Goal: Task Accomplishment & Management: Manage account settings

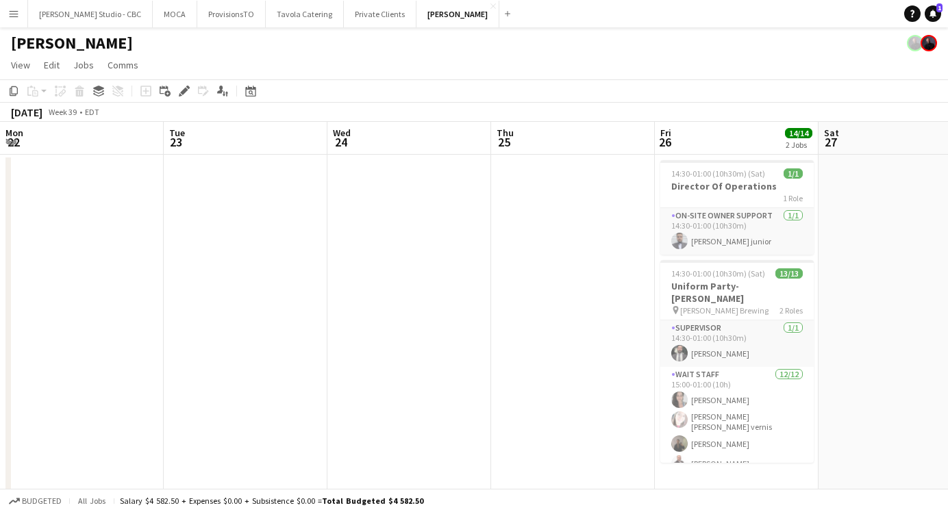
scroll to position [0, 362]
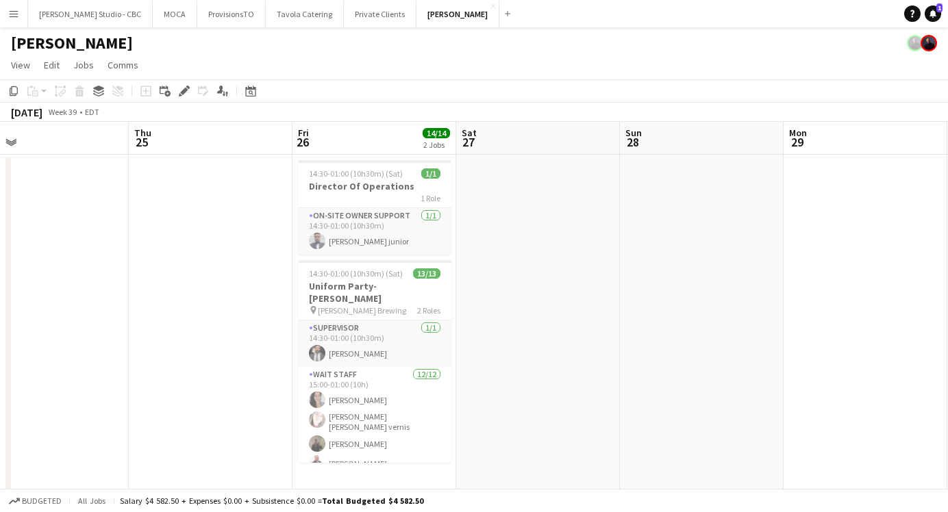
click at [16, 15] on app-icon "Menu" at bounding box center [13, 13] width 11 height 11
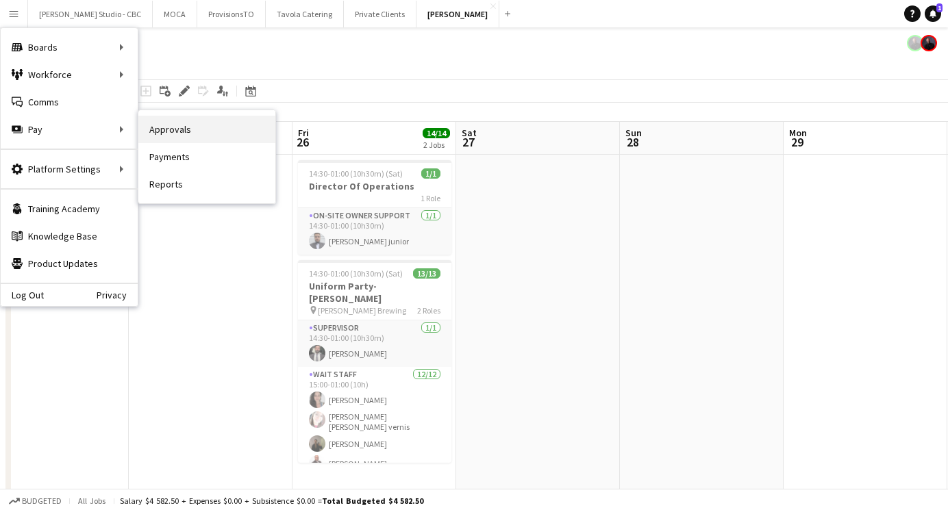
click at [171, 125] on link "Approvals" at bounding box center [206, 129] width 137 height 27
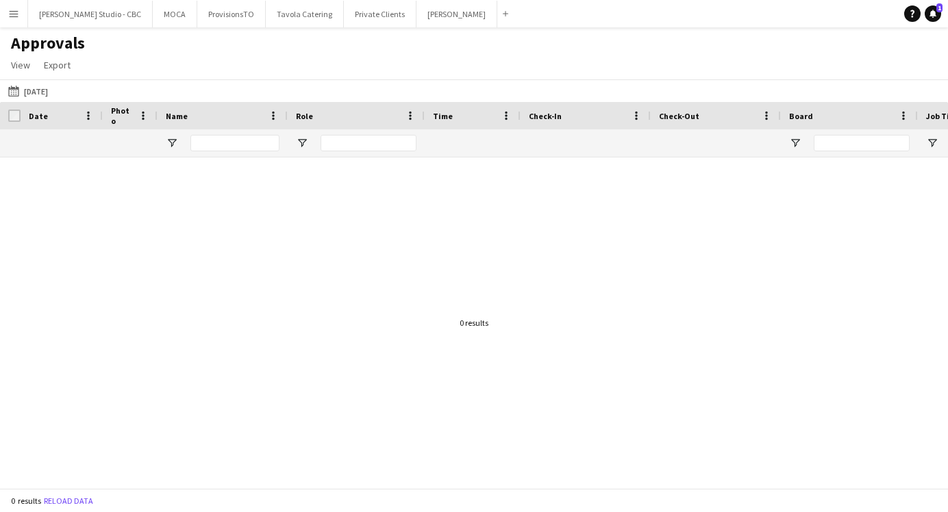
click at [11, 12] on app-icon "Menu" at bounding box center [13, 13] width 11 height 11
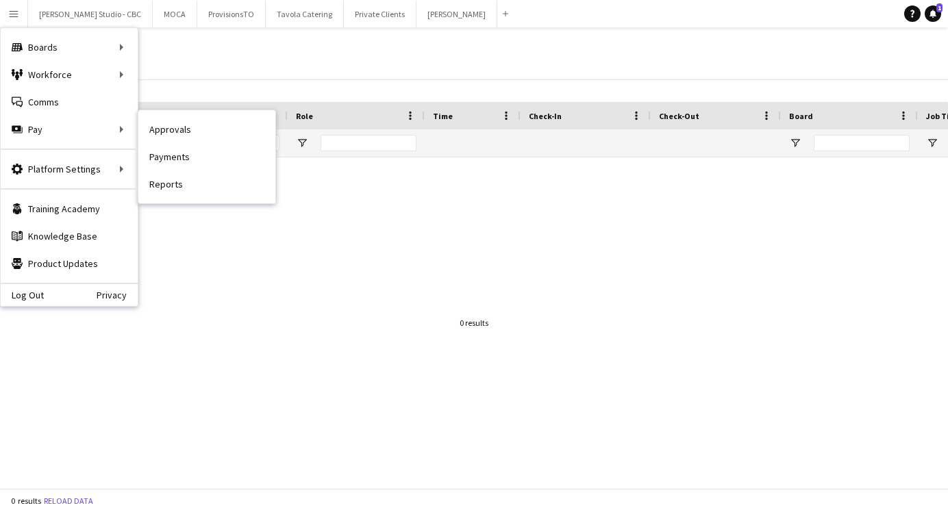
click at [212, 164] on link "Payments" at bounding box center [206, 156] width 137 height 27
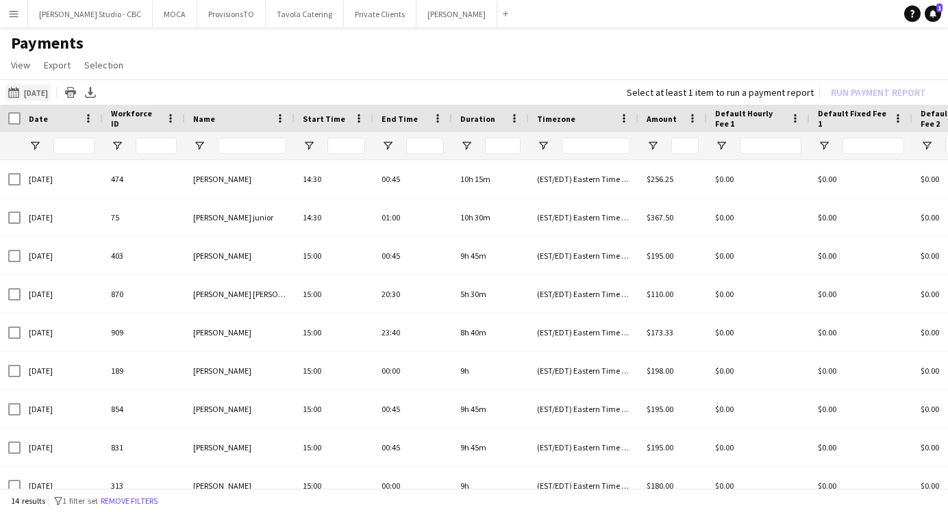
click at [36, 86] on button "[DATE] [DATE]" at bounding box center [27, 92] width 45 height 16
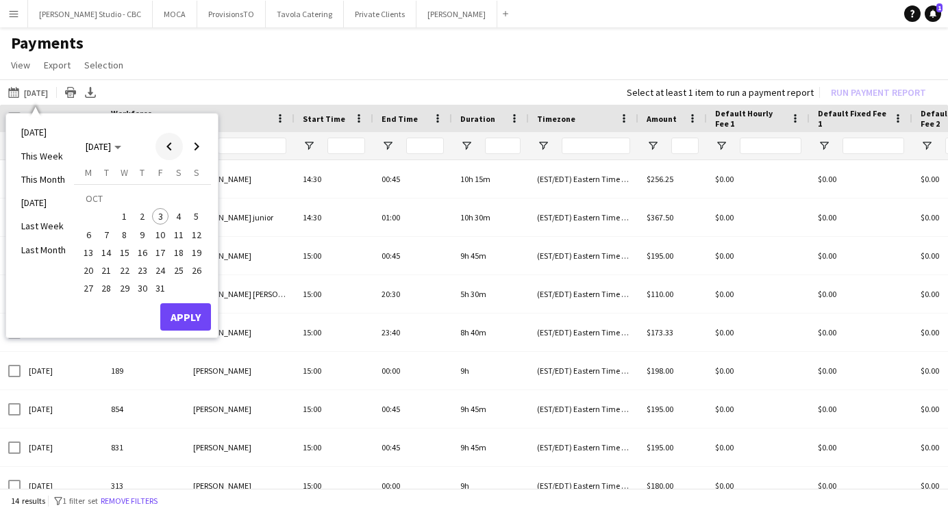
click at [166, 151] on span "Previous month" at bounding box center [169, 146] width 27 height 27
click at [103, 254] on span "16" at bounding box center [107, 253] width 16 height 16
click at [106, 284] on span "30" at bounding box center [107, 289] width 16 height 16
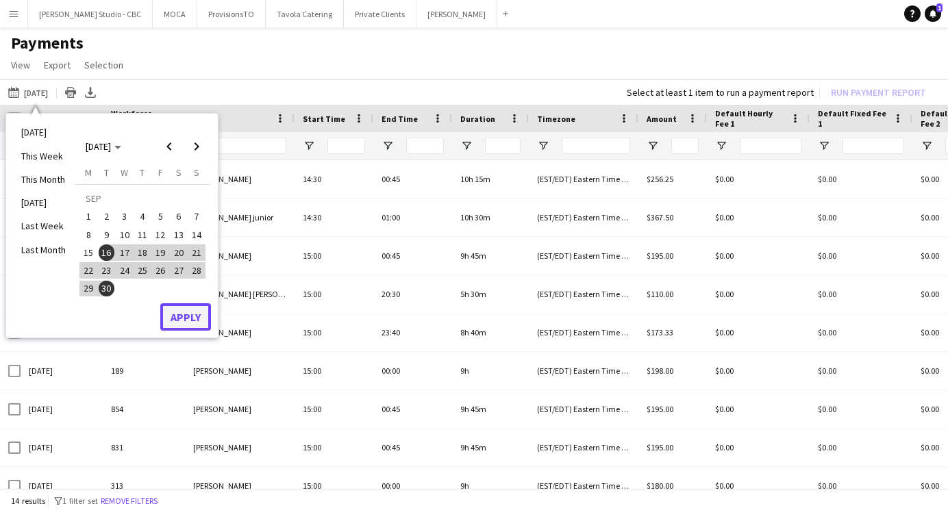
click at [188, 310] on button "Apply" at bounding box center [185, 316] width 51 height 27
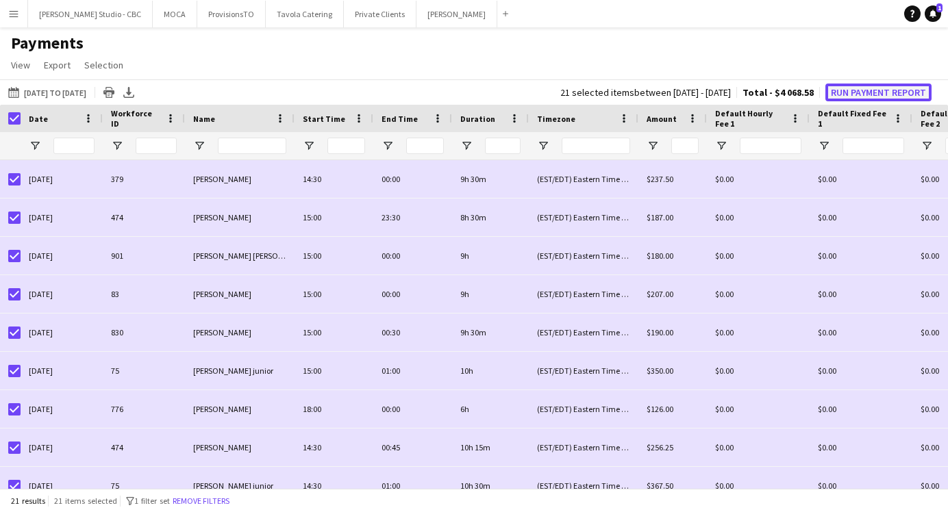
click at [849, 95] on button "Run Payment Report" at bounding box center [879, 93] width 106 height 18
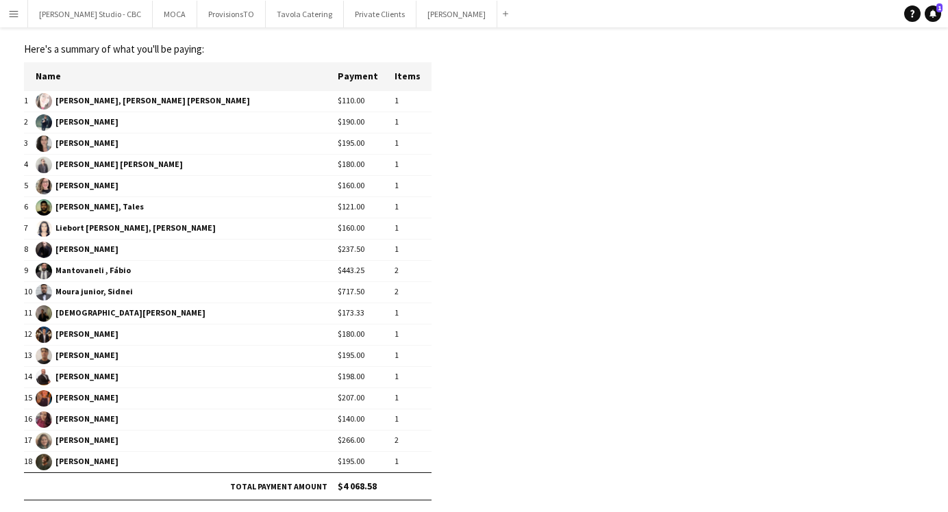
scroll to position [89, 0]
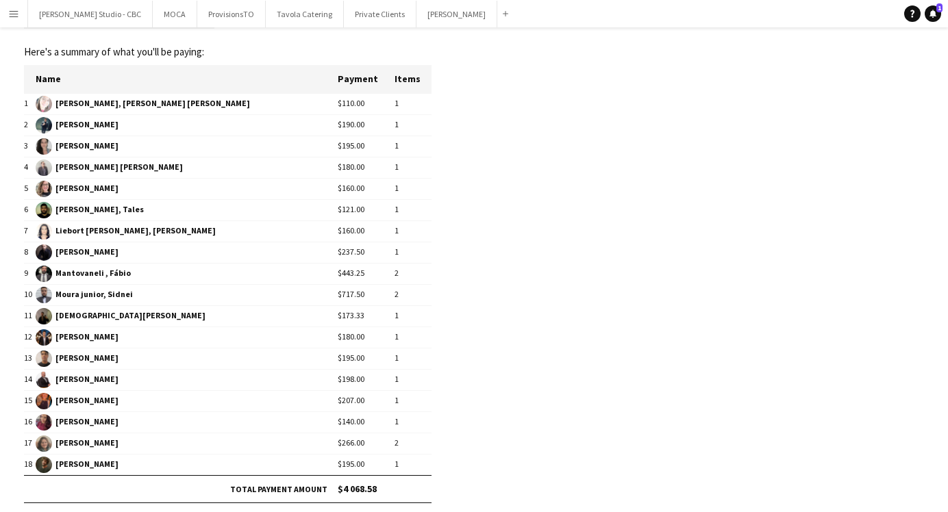
drag, startPoint x: 321, startPoint y: 251, endPoint x: 343, endPoint y: 251, distance: 22.6
click at [343, 251] on td "$237.50" at bounding box center [366, 252] width 57 height 21
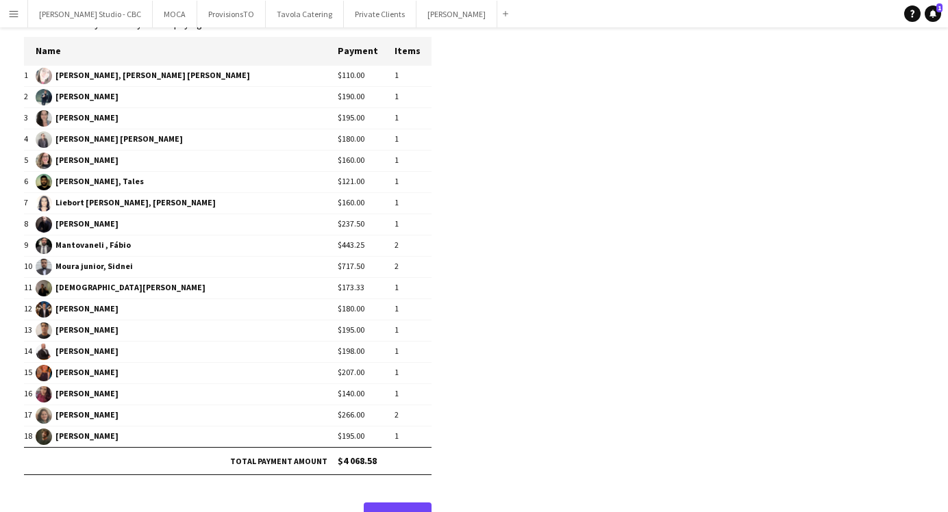
scroll to position [120, 0]
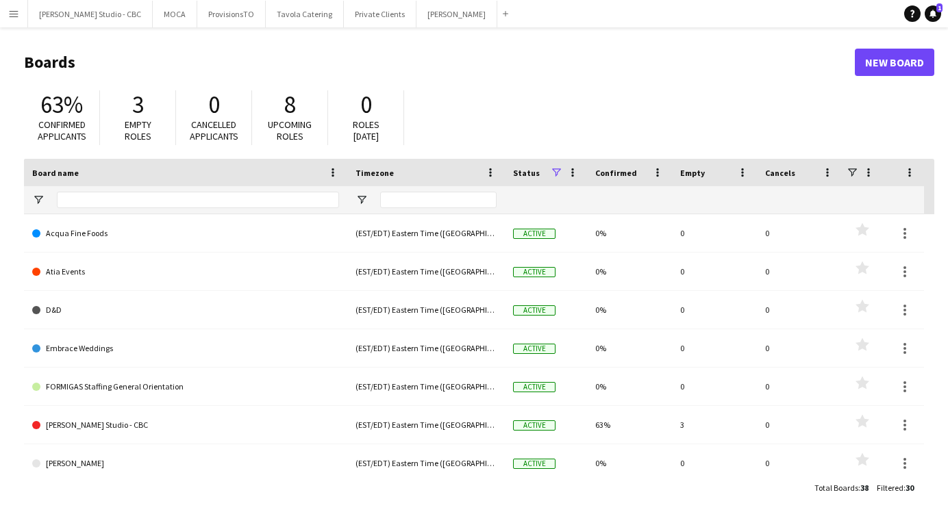
click at [12, 11] on app-icon "Menu" at bounding box center [13, 13] width 11 height 11
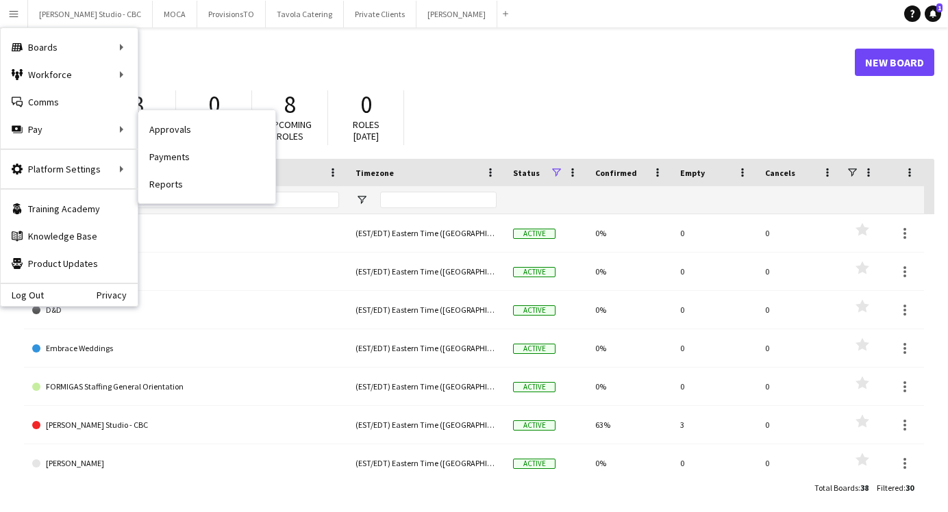
click at [174, 132] on link "Approvals" at bounding box center [206, 129] width 137 height 27
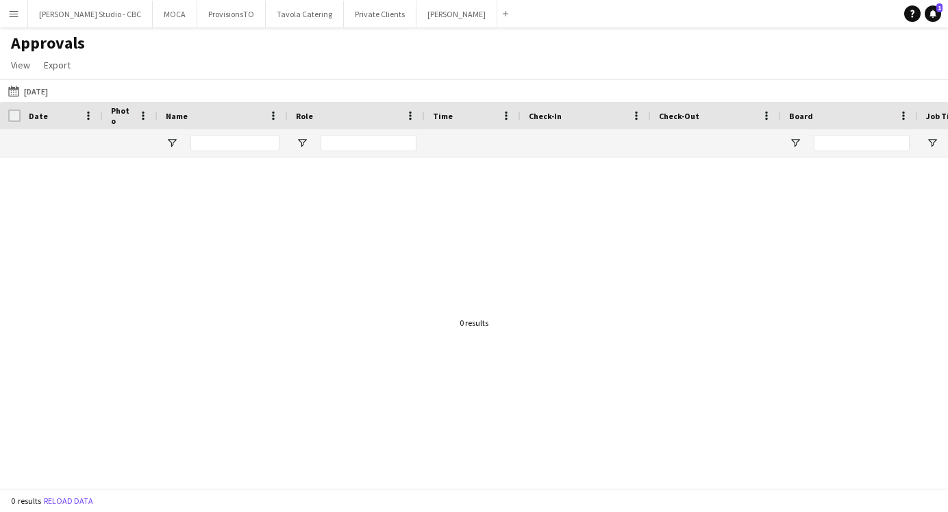
click at [22, 116] on div "Date" at bounding box center [62, 115] width 82 height 27
click at [44, 91] on button "26-10-2025 26-10-2025" at bounding box center [27, 91] width 45 height 16
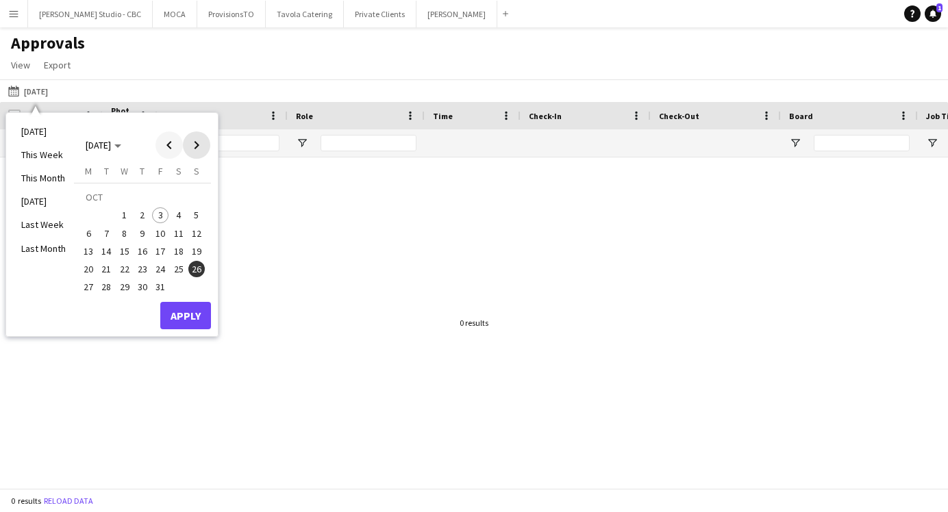
click at [183, 148] on span "Next month" at bounding box center [196, 145] width 27 height 27
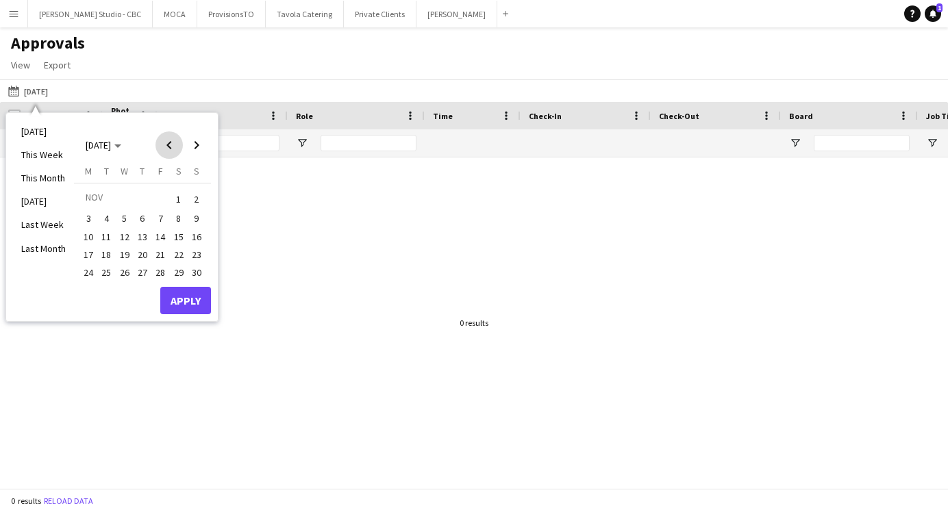
click at [173, 148] on span "Previous month" at bounding box center [169, 145] width 27 height 27
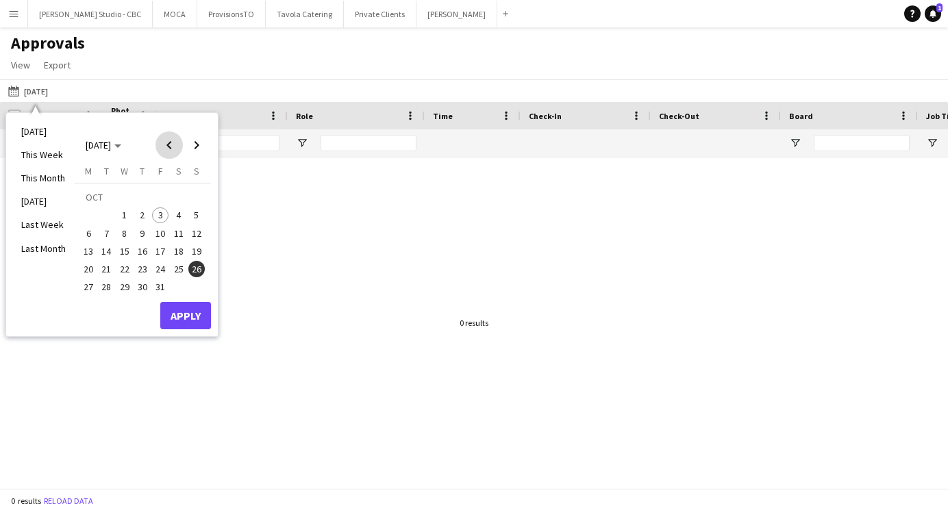
click at [173, 148] on span "Previous month" at bounding box center [169, 145] width 27 height 27
drag, startPoint x: 105, startPoint y: 254, endPoint x: 108, endPoint y: 266, distance: 12.0
click at [105, 253] on span "16" at bounding box center [107, 251] width 16 height 16
click at [108, 281] on span "30" at bounding box center [107, 288] width 16 height 16
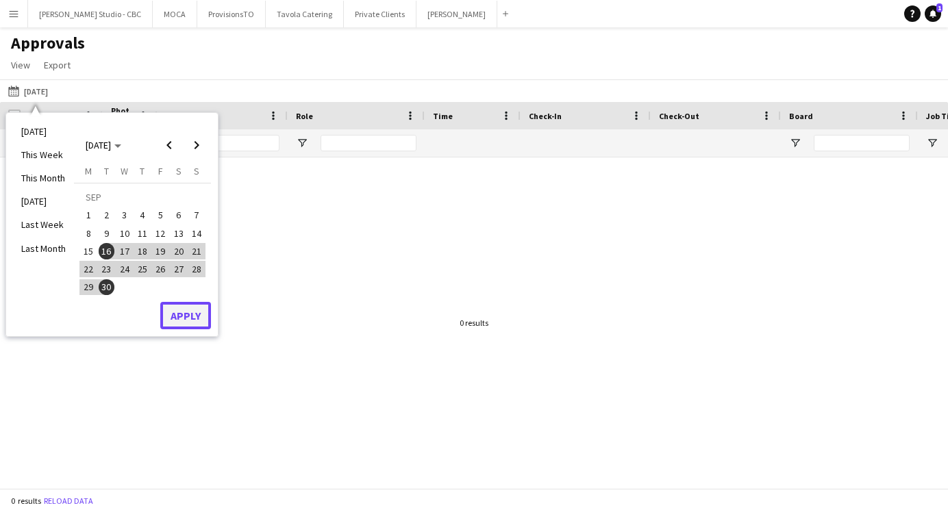
click at [175, 315] on button "Apply" at bounding box center [185, 315] width 51 height 27
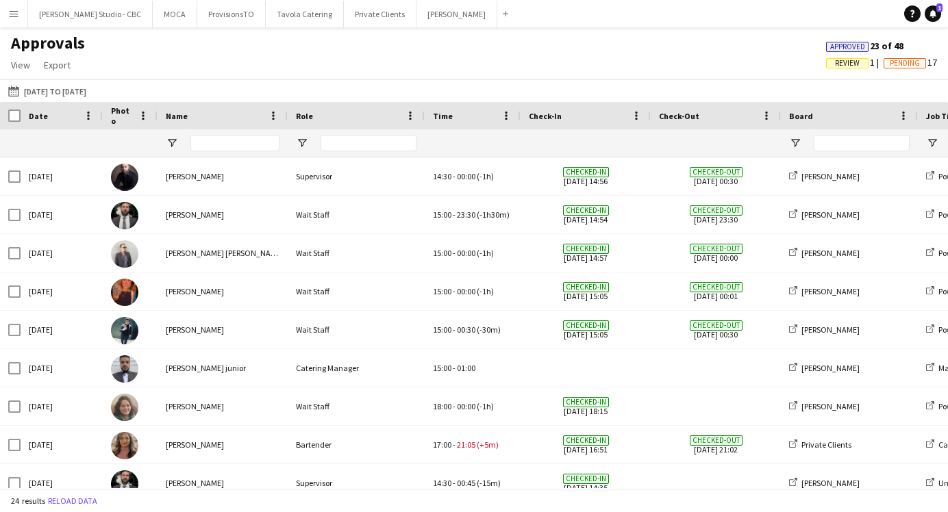
click at [841, 69] on div "Approved 23 of 48 Review 1 Pending 17" at bounding box center [881, 56] width 133 height 33
click at [841, 64] on span "Review" at bounding box center [847, 63] width 25 height 9
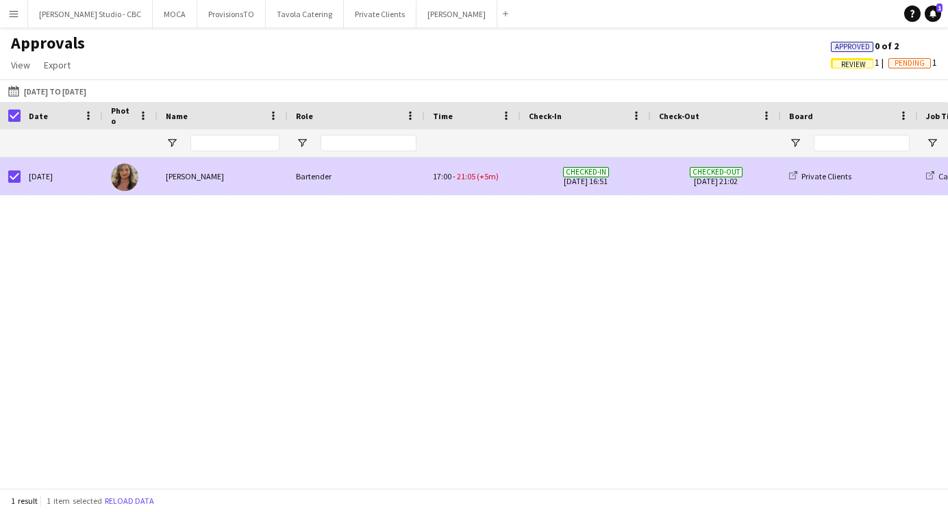
click at [675, 162] on span "Checked-out 25-09-2025 21:02" at bounding box center [716, 177] width 114 height 38
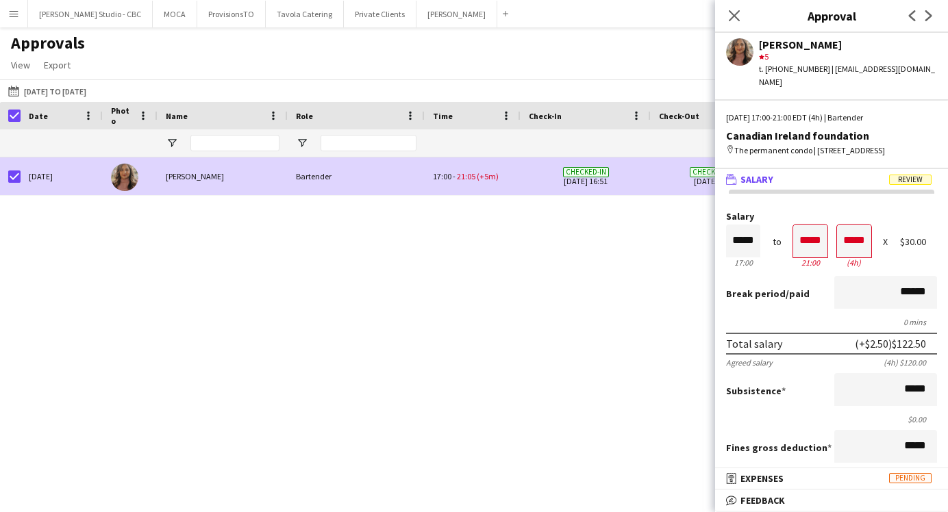
scroll to position [1, 0]
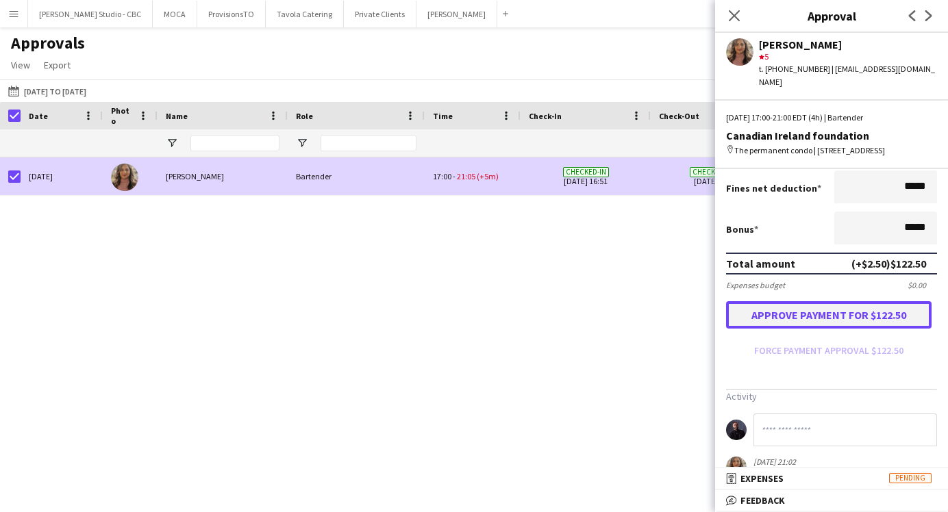
click at [799, 314] on button "Approve payment for $122.50" at bounding box center [829, 314] width 206 height 27
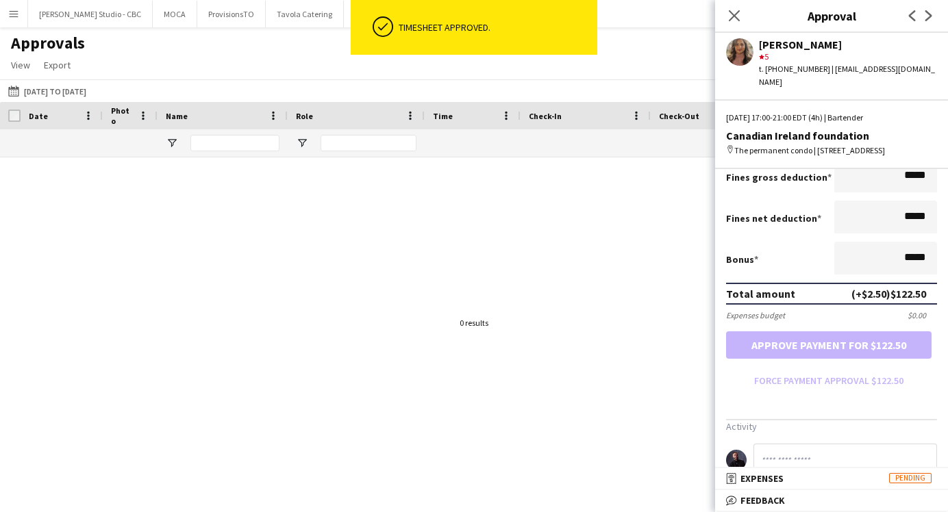
scroll to position [300, 0]
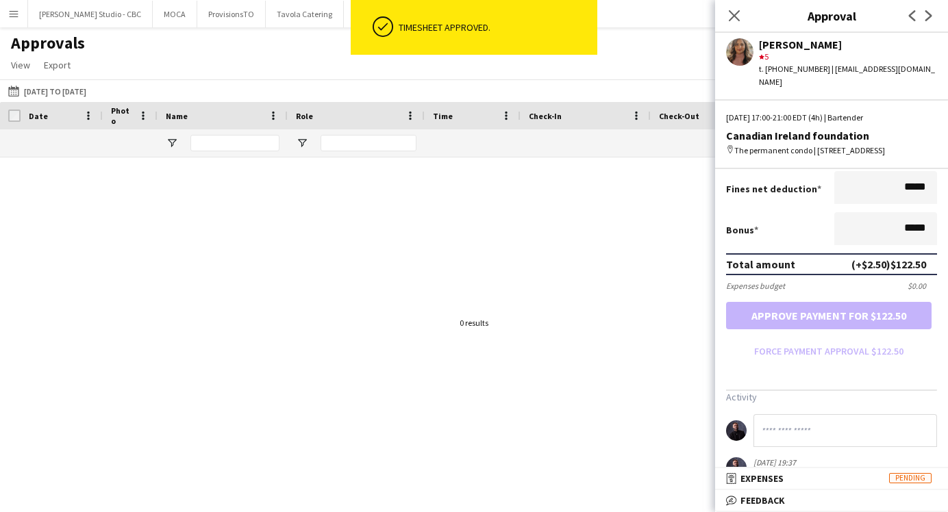
click at [647, 287] on div at bounding box center [474, 323] width 948 height 331
click at [732, 12] on icon at bounding box center [734, 15] width 13 height 13
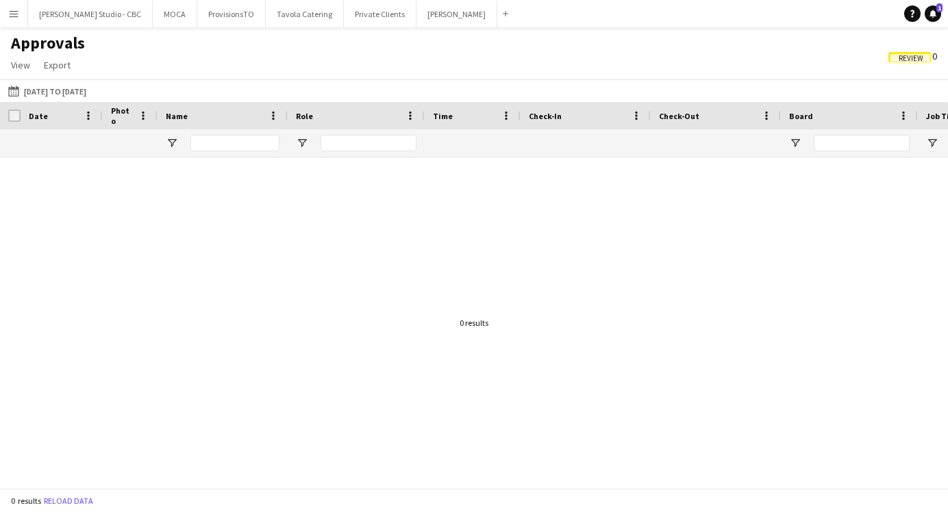
click at [14, 16] on app-icon "Menu" at bounding box center [13, 13] width 11 height 11
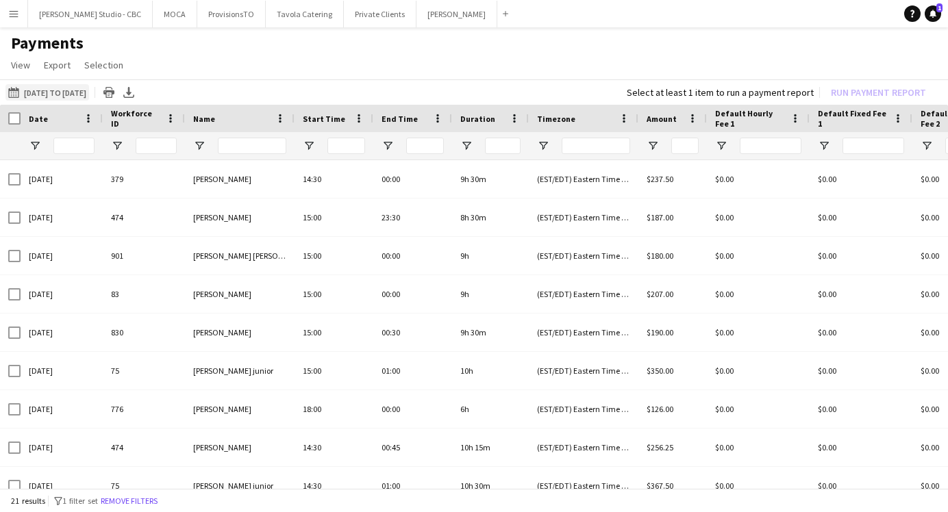
click at [64, 94] on button "16-09-2025 to 30-09-2025 16-09-2025 to 30-09-2025" at bounding box center [47, 92] width 84 height 16
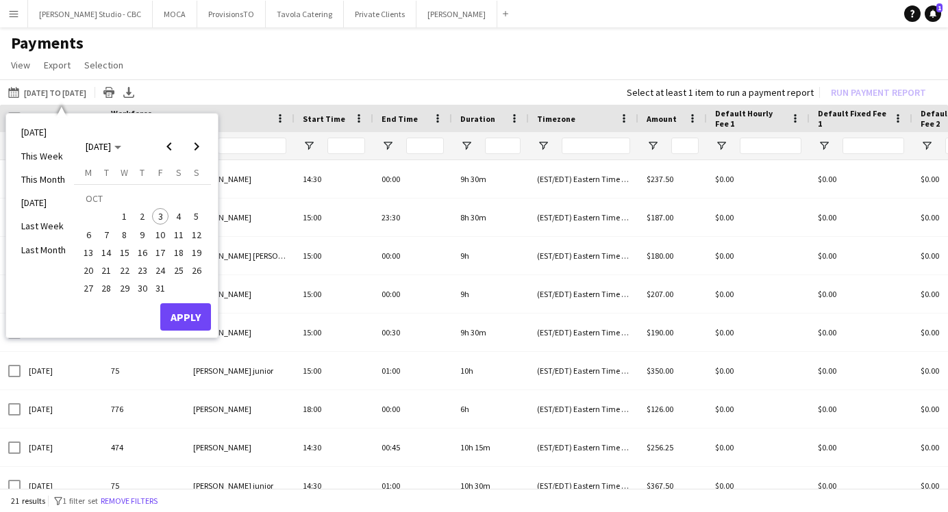
click at [171, 62] on app-page-menu "View Customise view Customise filters Reset Filters Reset View Reset All Export…" at bounding box center [474, 66] width 948 height 26
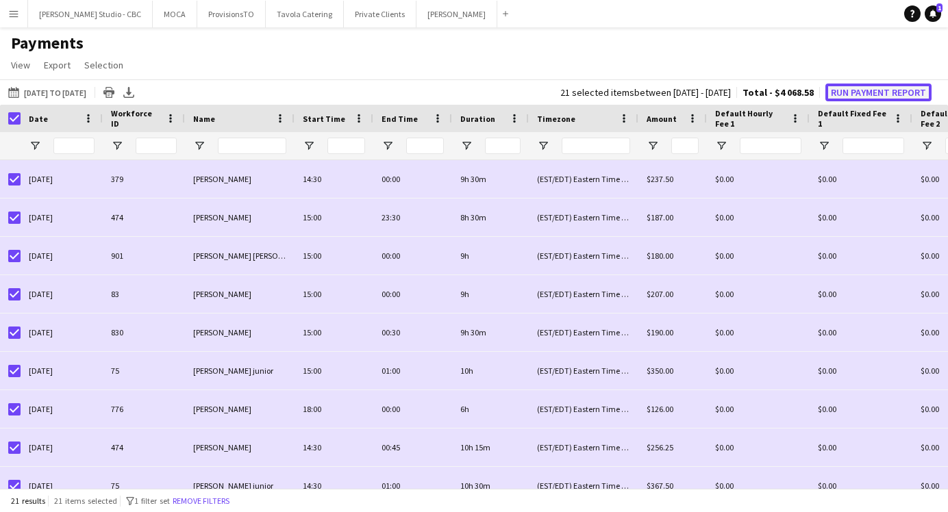
click at [864, 89] on button "Run Payment Report" at bounding box center [879, 93] width 106 height 18
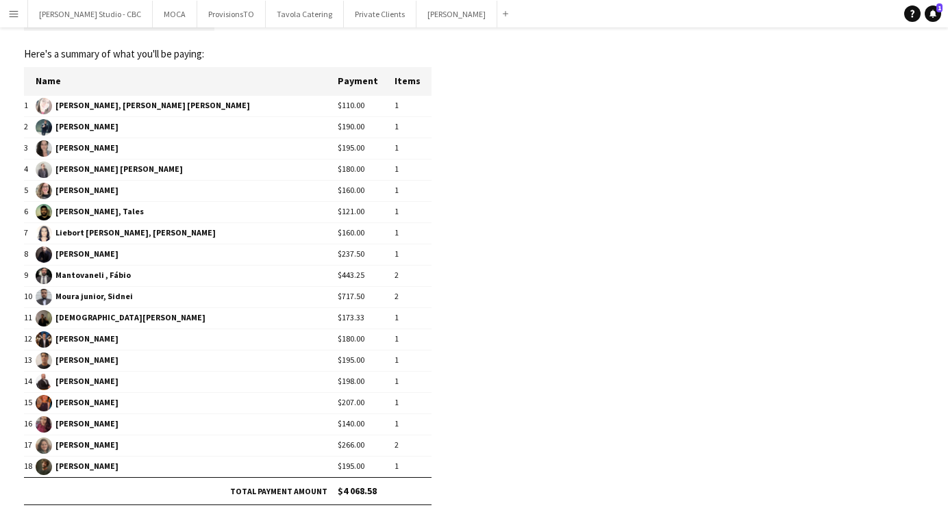
scroll to position [89, 0]
